Goal: Task Accomplishment & Management: Manage account settings

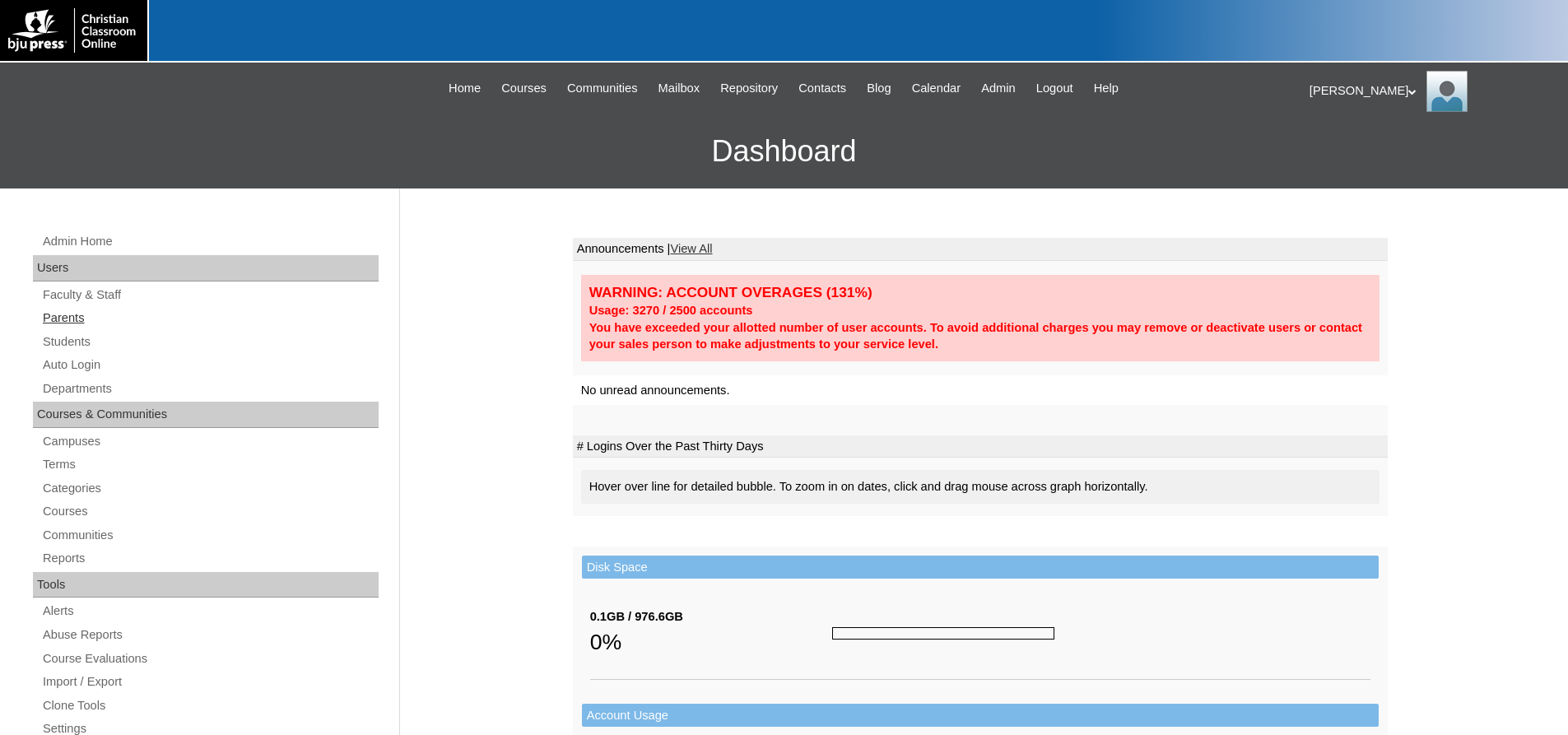
click at [64, 313] on link "Parents" at bounding box center [210, 318] width 337 height 20
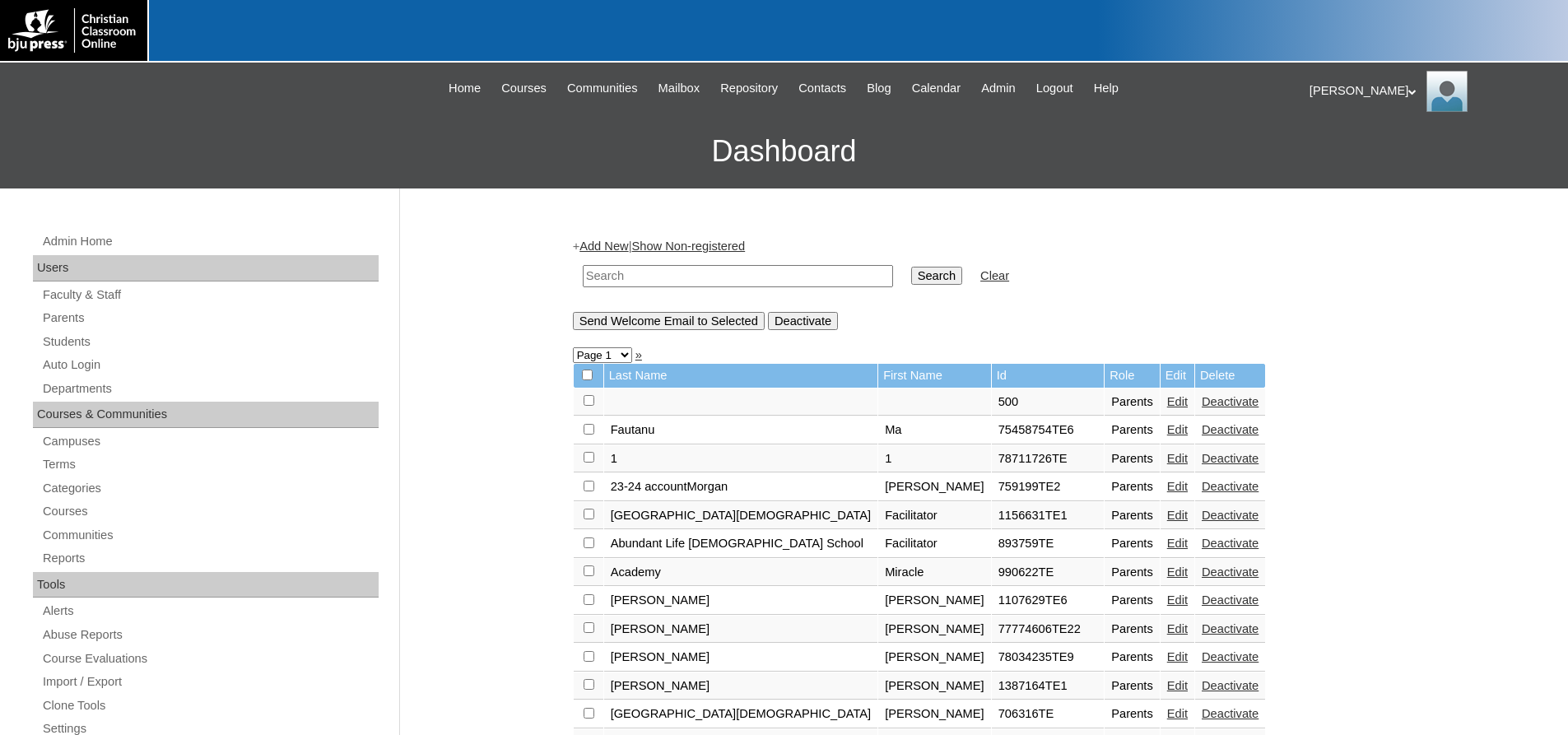
click at [674, 279] on input "text" at bounding box center [738, 276] width 310 height 22
type input "707025"
click at [912, 267] on input "Search" at bounding box center [937, 276] width 51 height 18
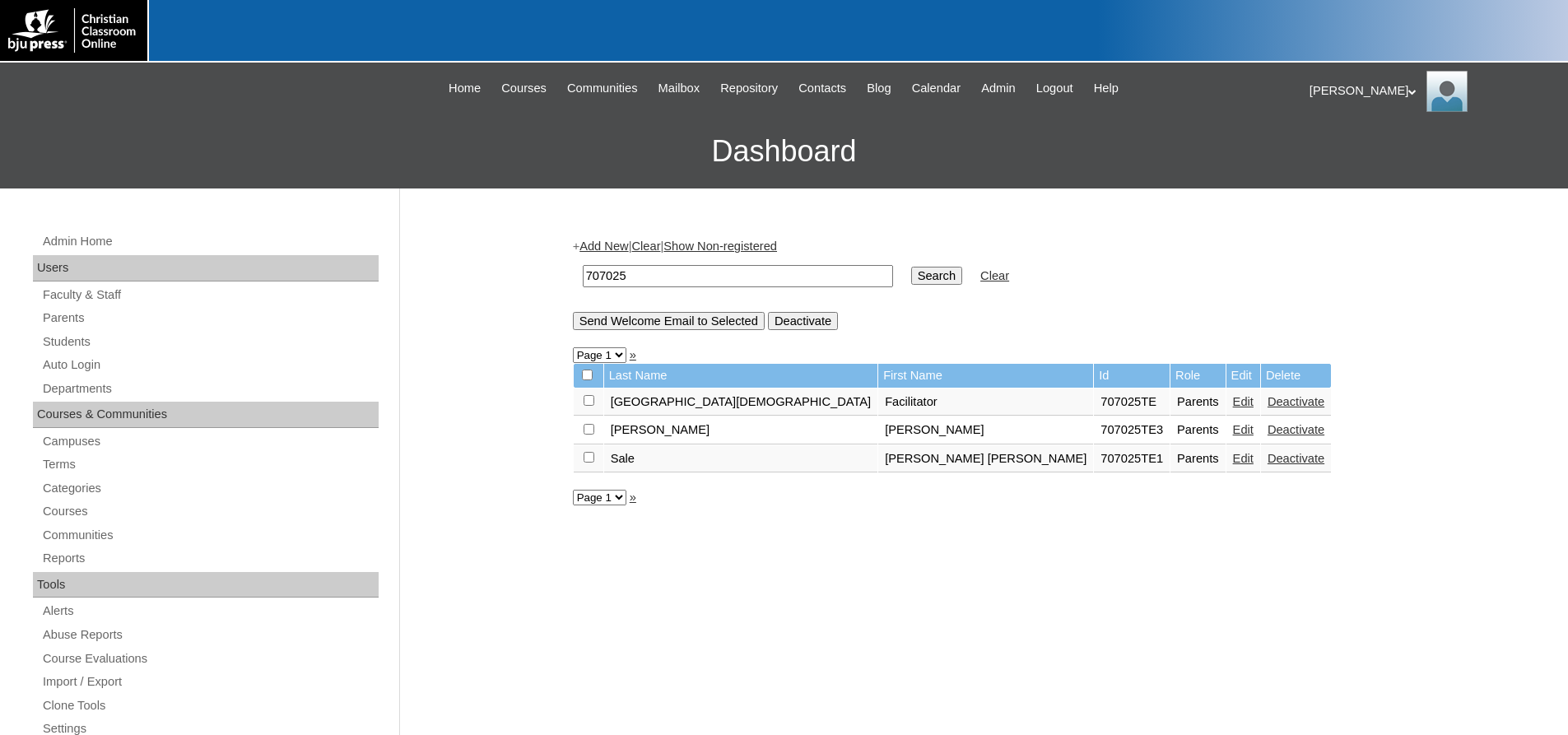
click at [1234, 461] on link "Edit" at bounding box center [1243, 459] width 20 height 14
click at [1234, 462] on link "Edit" at bounding box center [1243, 459] width 20 height 14
click at [76, 336] on link "Students" at bounding box center [210, 341] width 337 height 20
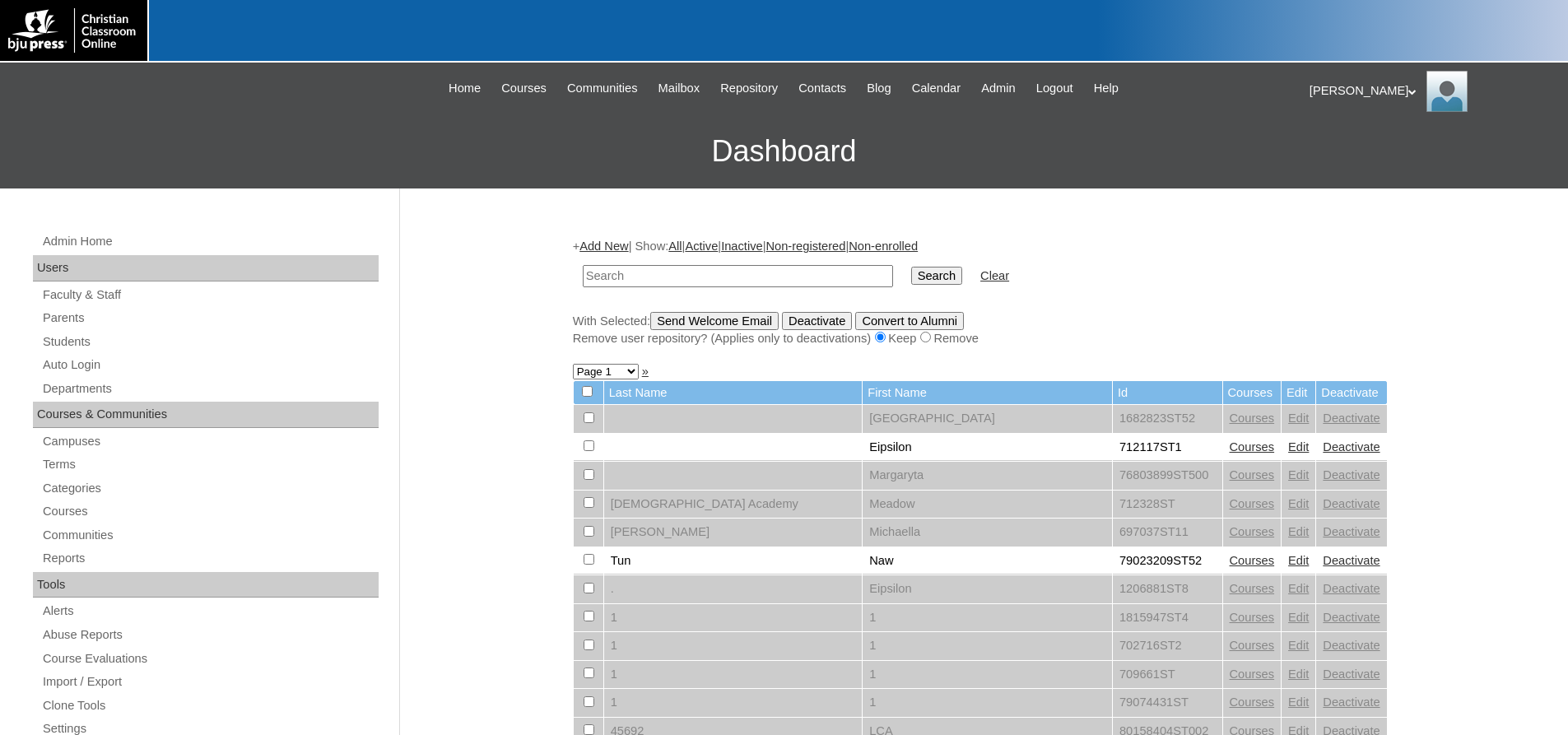
click at [609, 273] on input "text" at bounding box center [738, 276] width 310 height 22
type input "707025"
click at [912, 267] on input "Search" at bounding box center [937, 276] width 51 height 18
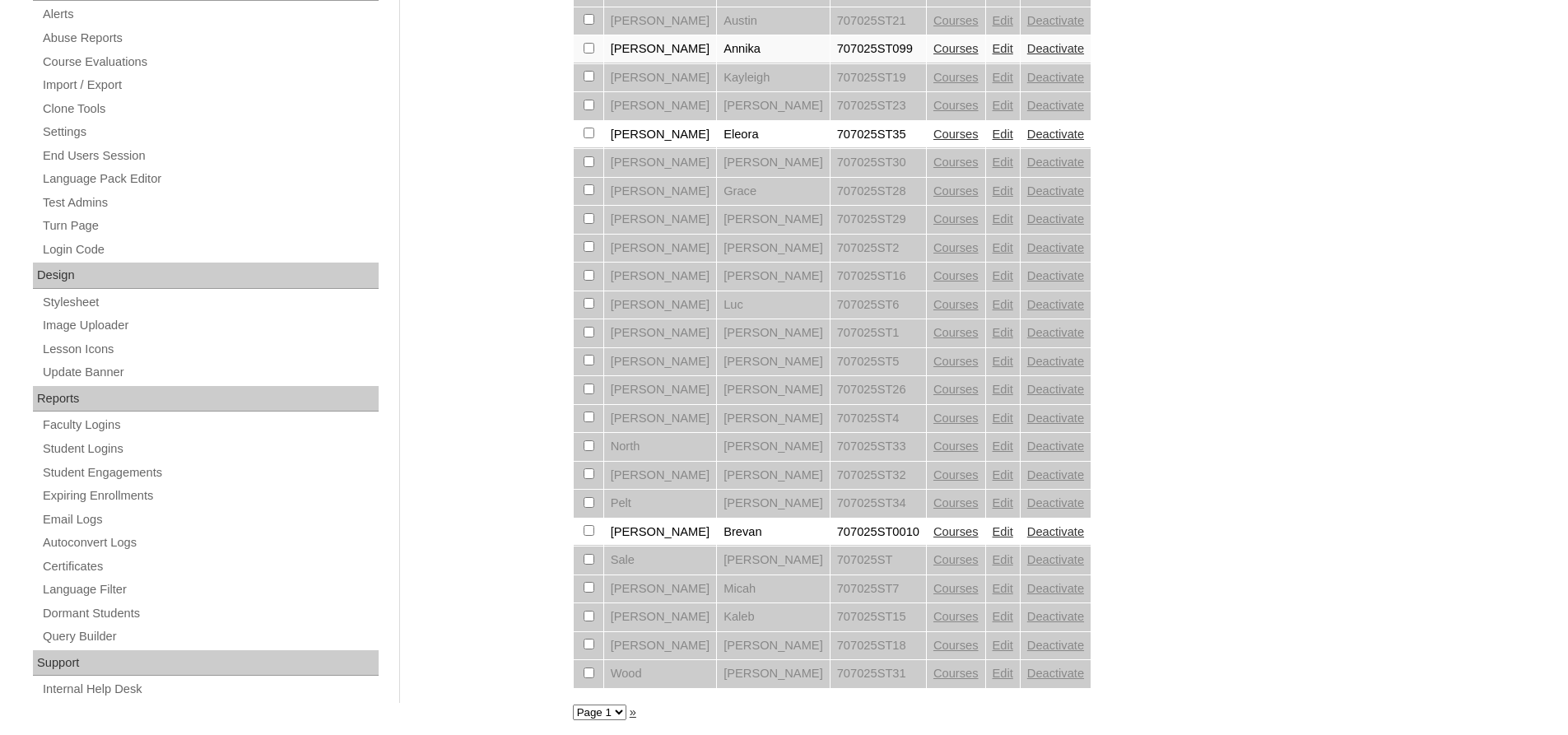
scroll to position [606, 0]
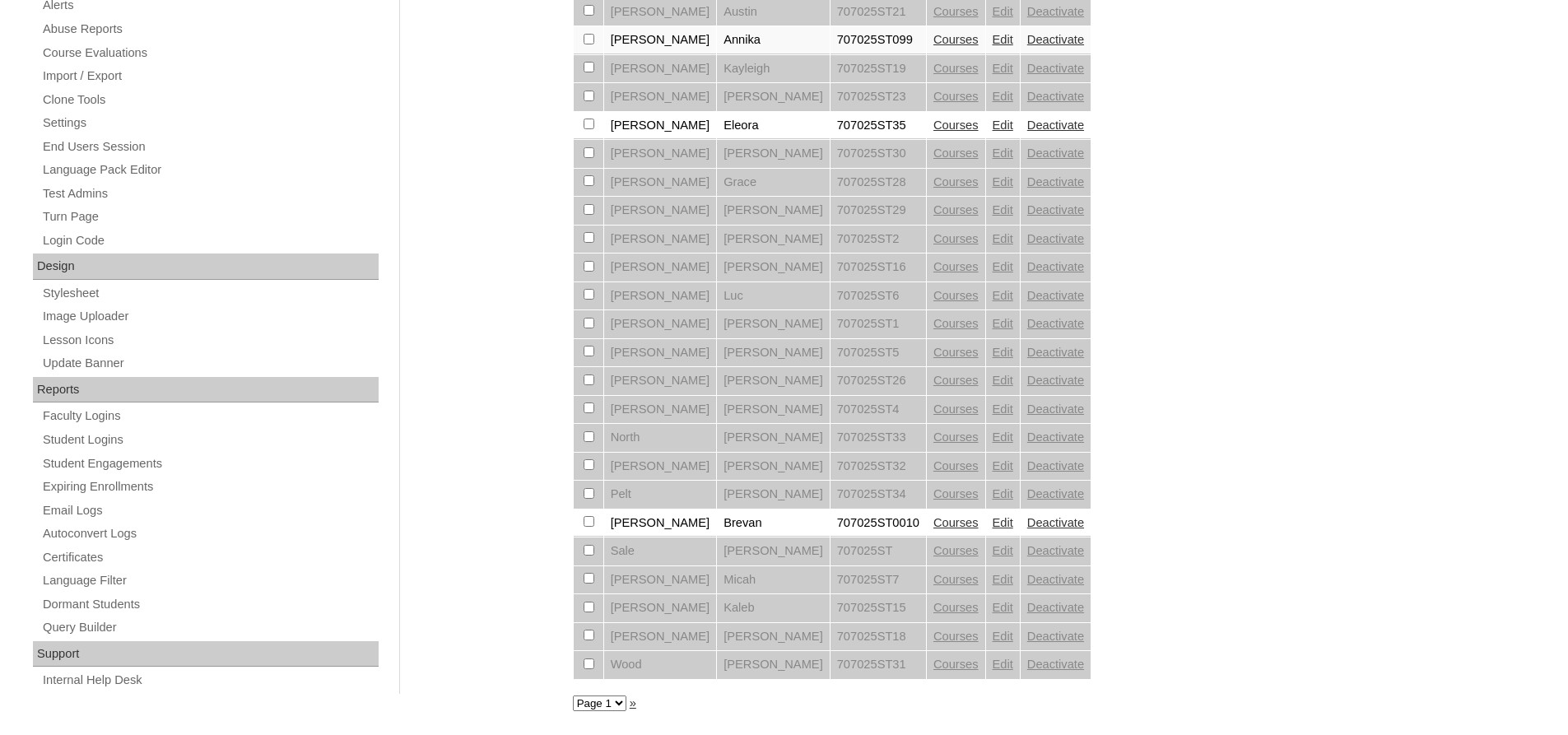
click at [594, 705] on select "Page 1" at bounding box center [599, 704] width 53 height 15
click at [1108, 559] on div "+ Add New | Show: All | Active | Inactive | Non-registered | Non-enrolled 70702…" at bounding box center [976, 166] width 824 height 1102
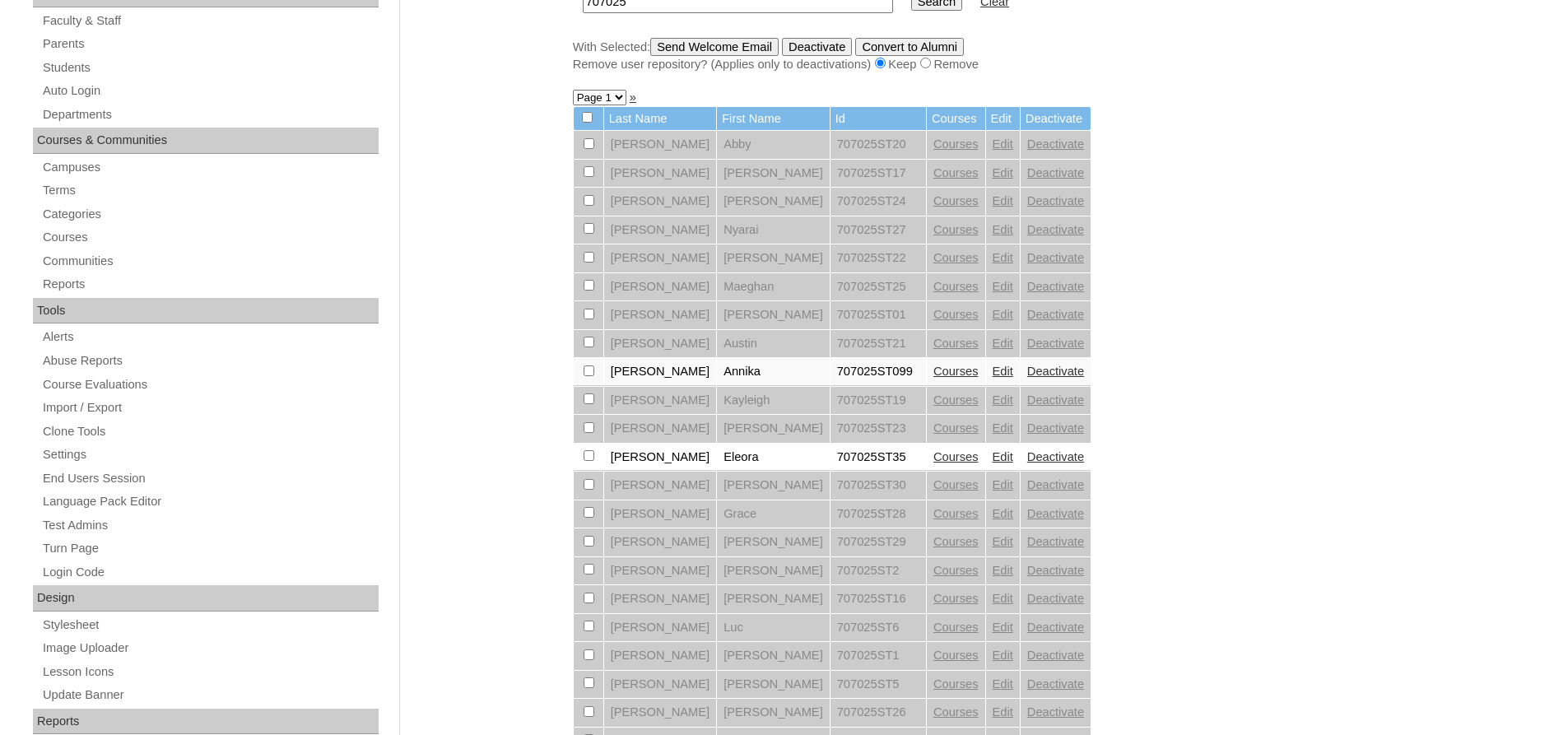
scroll to position [0, 0]
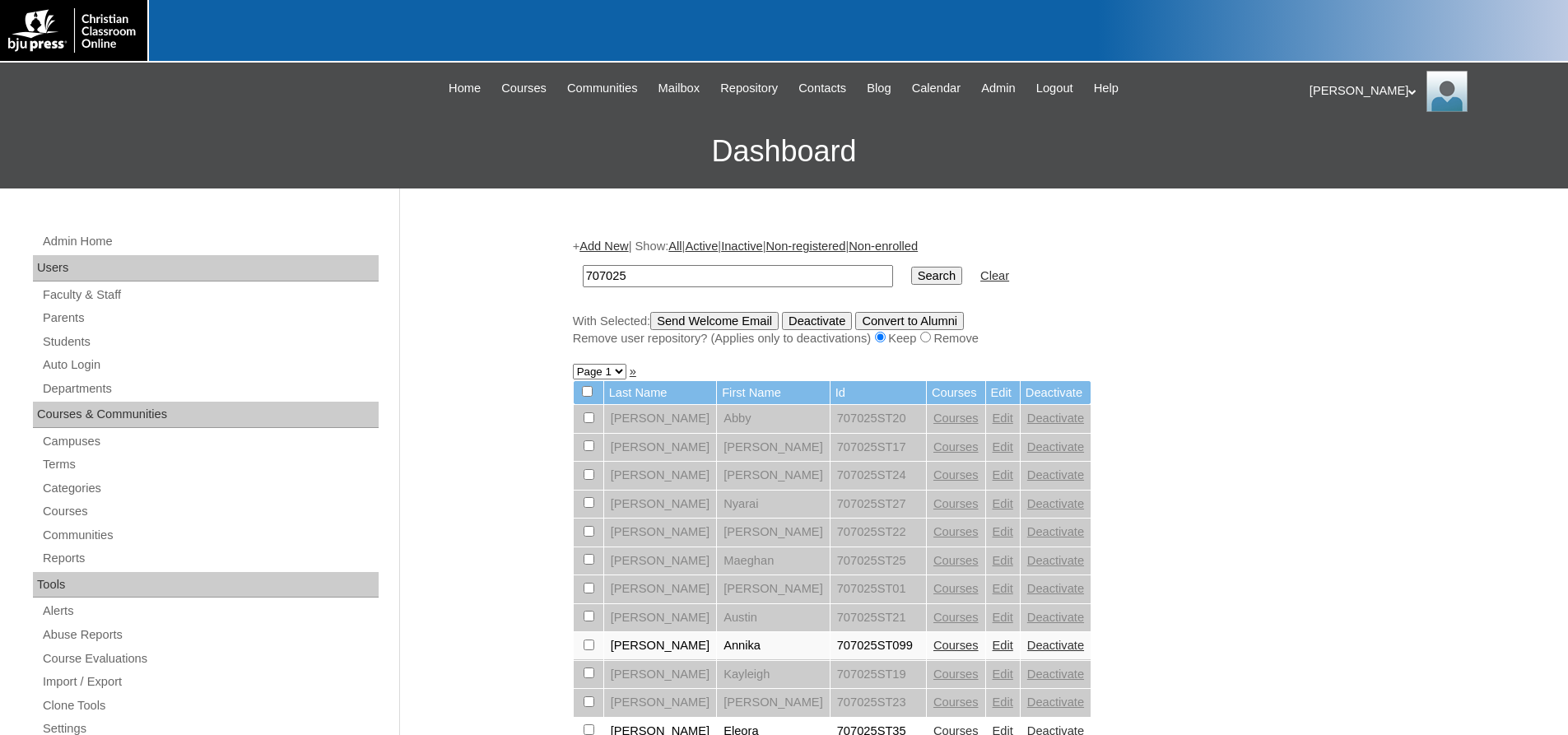
click at [934, 646] on link "Courses" at bounding box center [956, 646] width 45 height 14
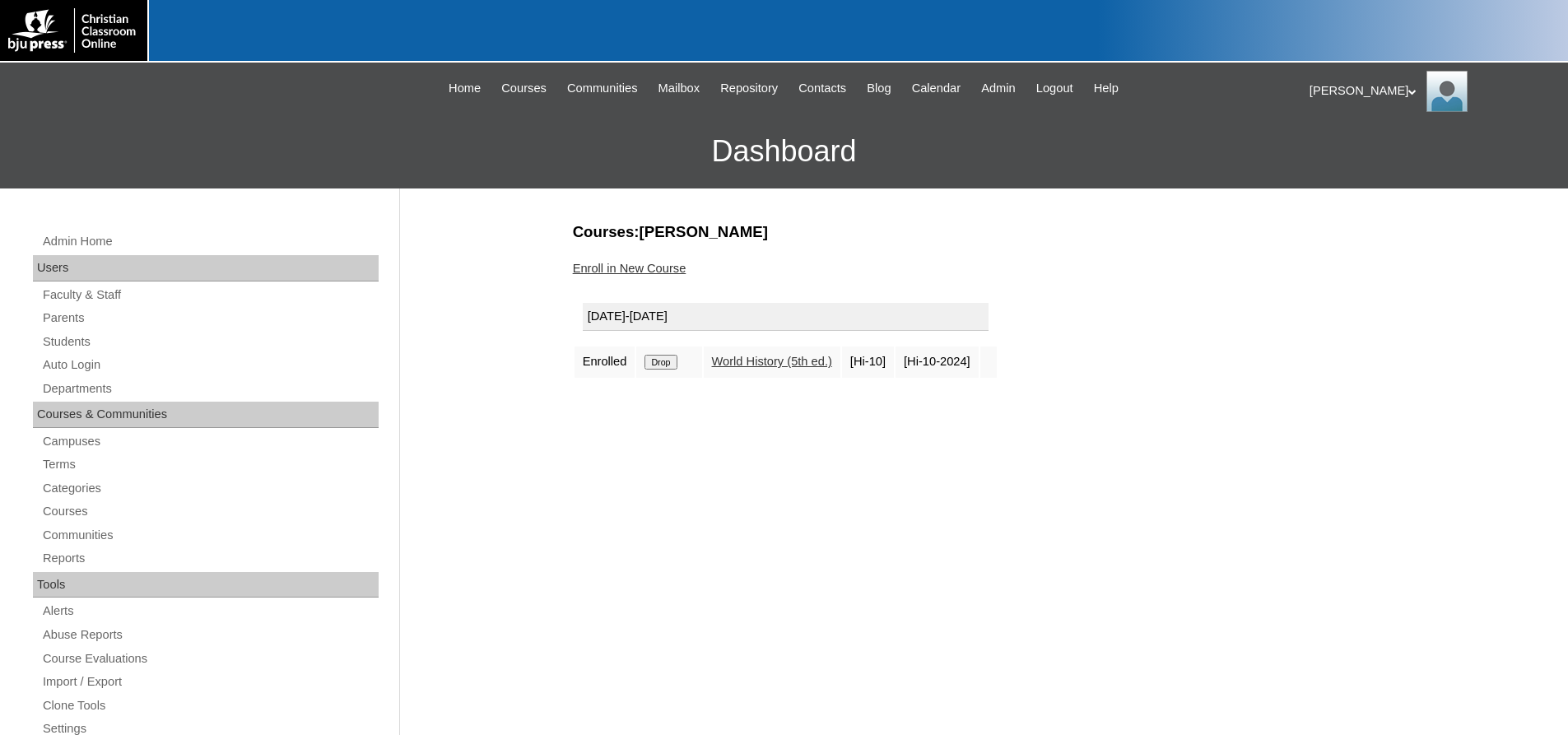
click at [657, 267] on link "Enroll in New Course" at bounding box center [630, 269] width 114 height 14
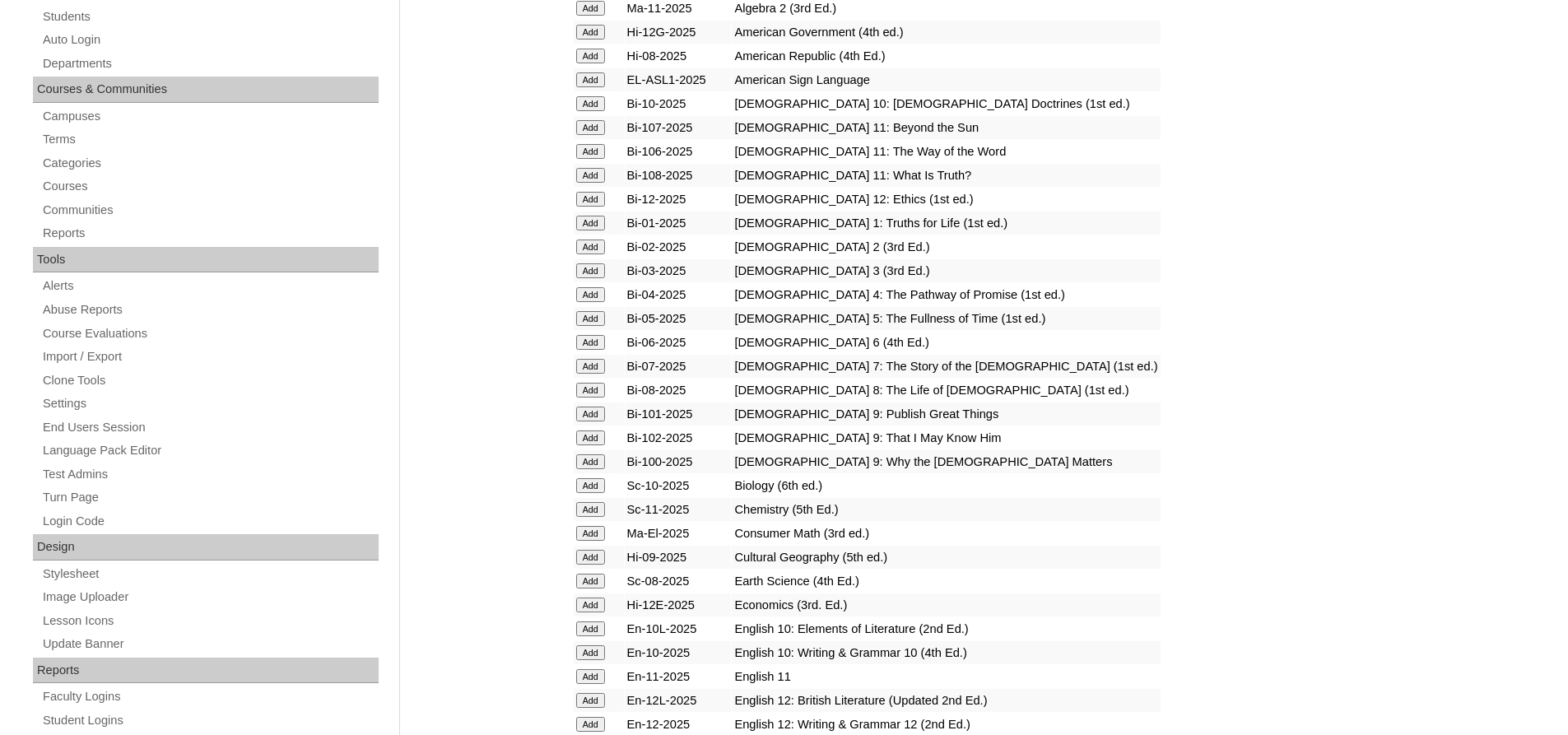
scroll to position [330, 0]
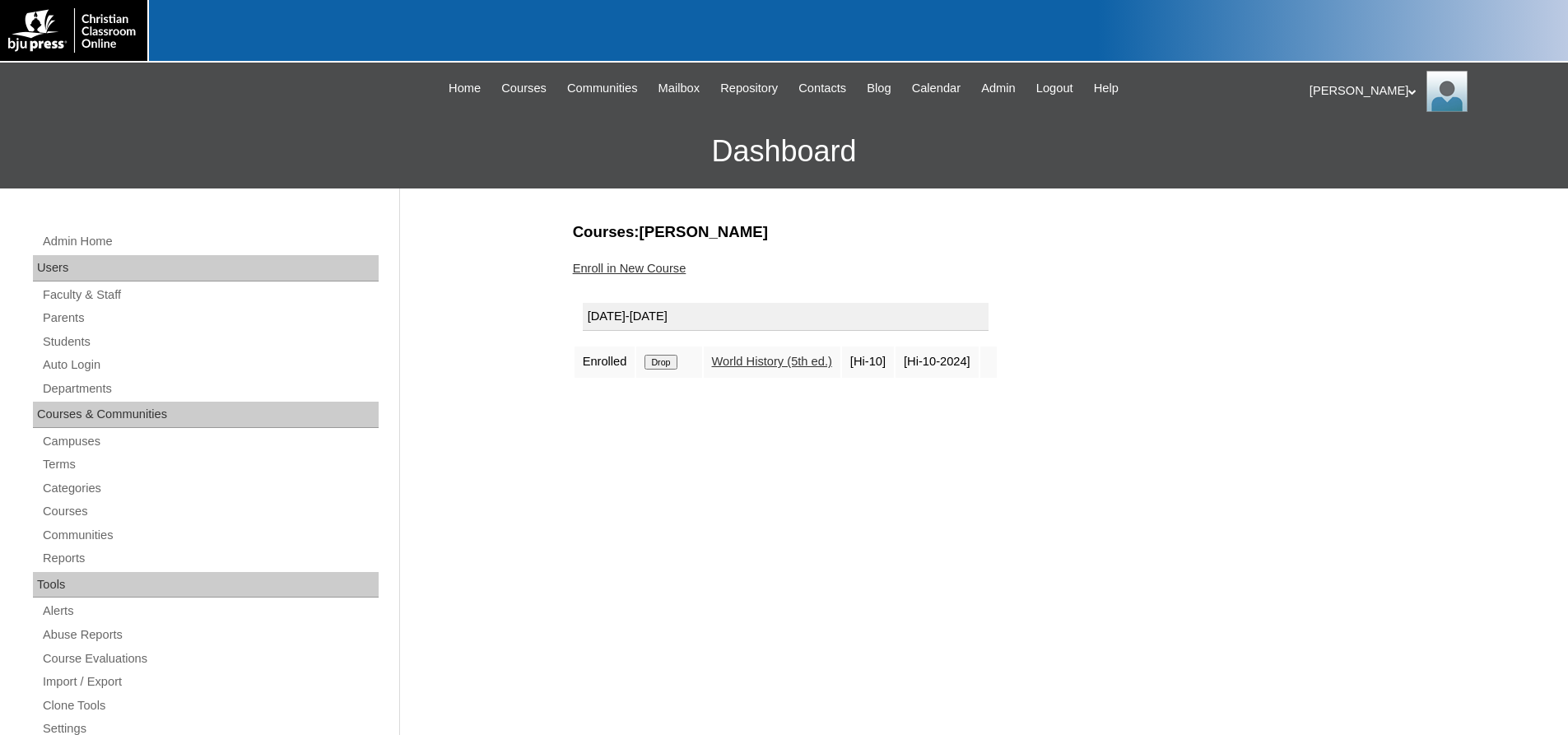
drag, startPoint x: 1031, startPoint y: 483, endPoint x: 1040, endPoint y: 436, distance: 47.9
